Goal: Entertainment & Leisure: Consume media (video, audio)

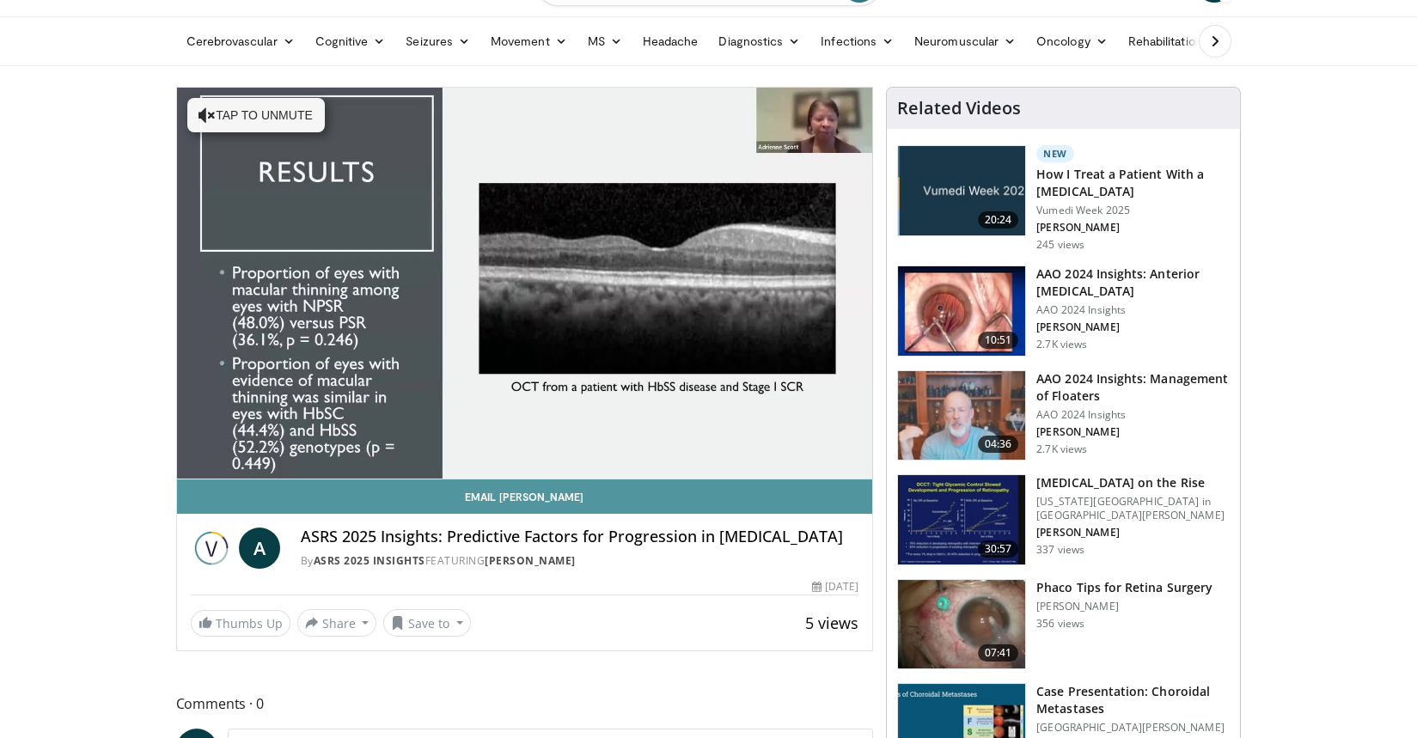
scroll to position [89, 0]
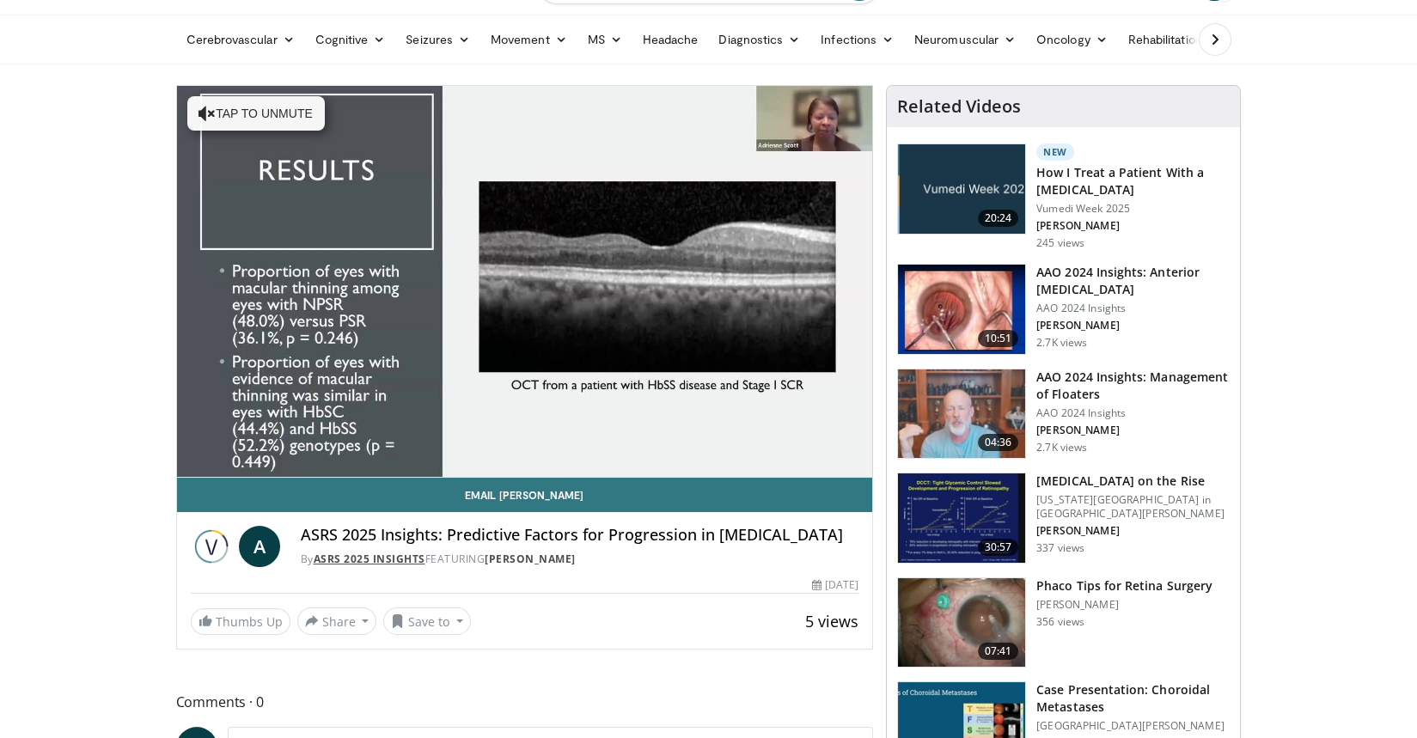
click at [345, 566] on link "ASRS 2025 Insights" at bounding box center [370, 559] width 112 height 15
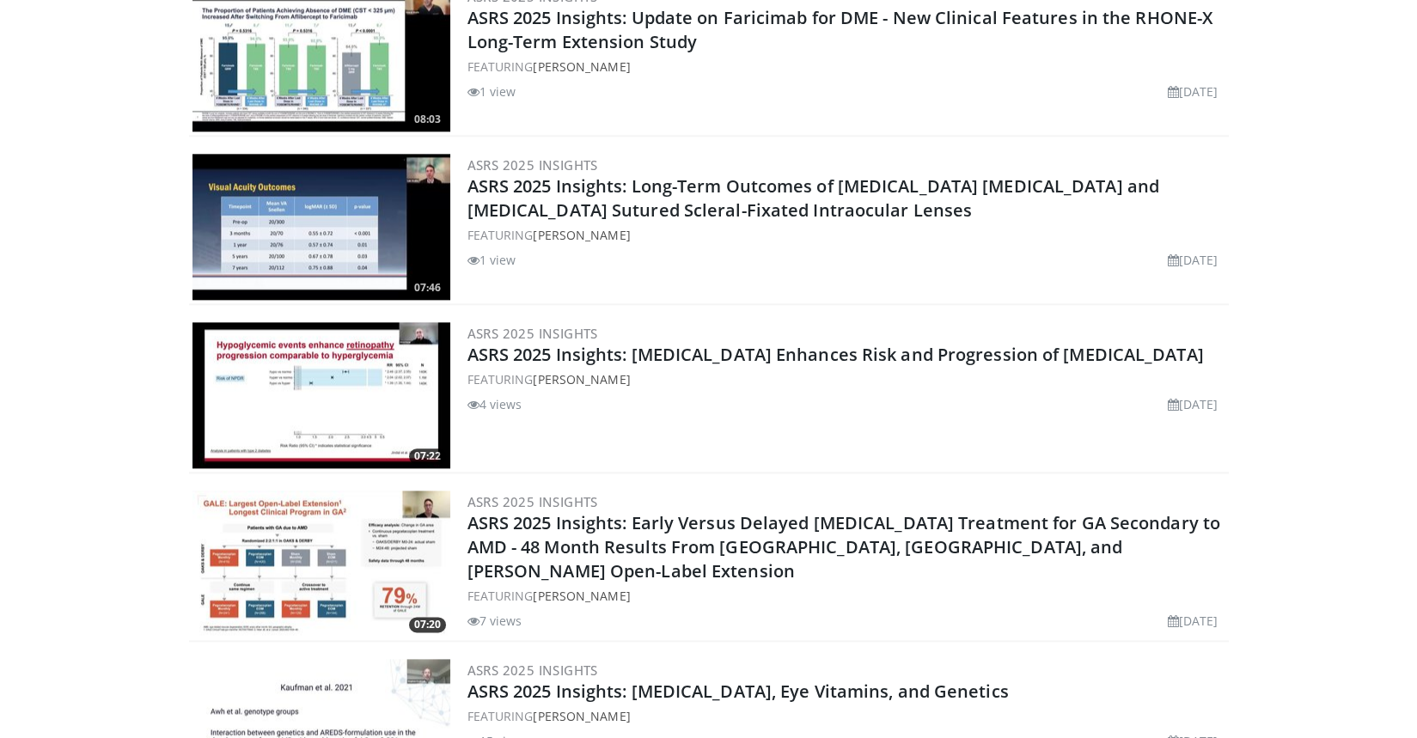
scroll to position [4285, 0]
